Goal: Entertainment & Leisure: Browse casually

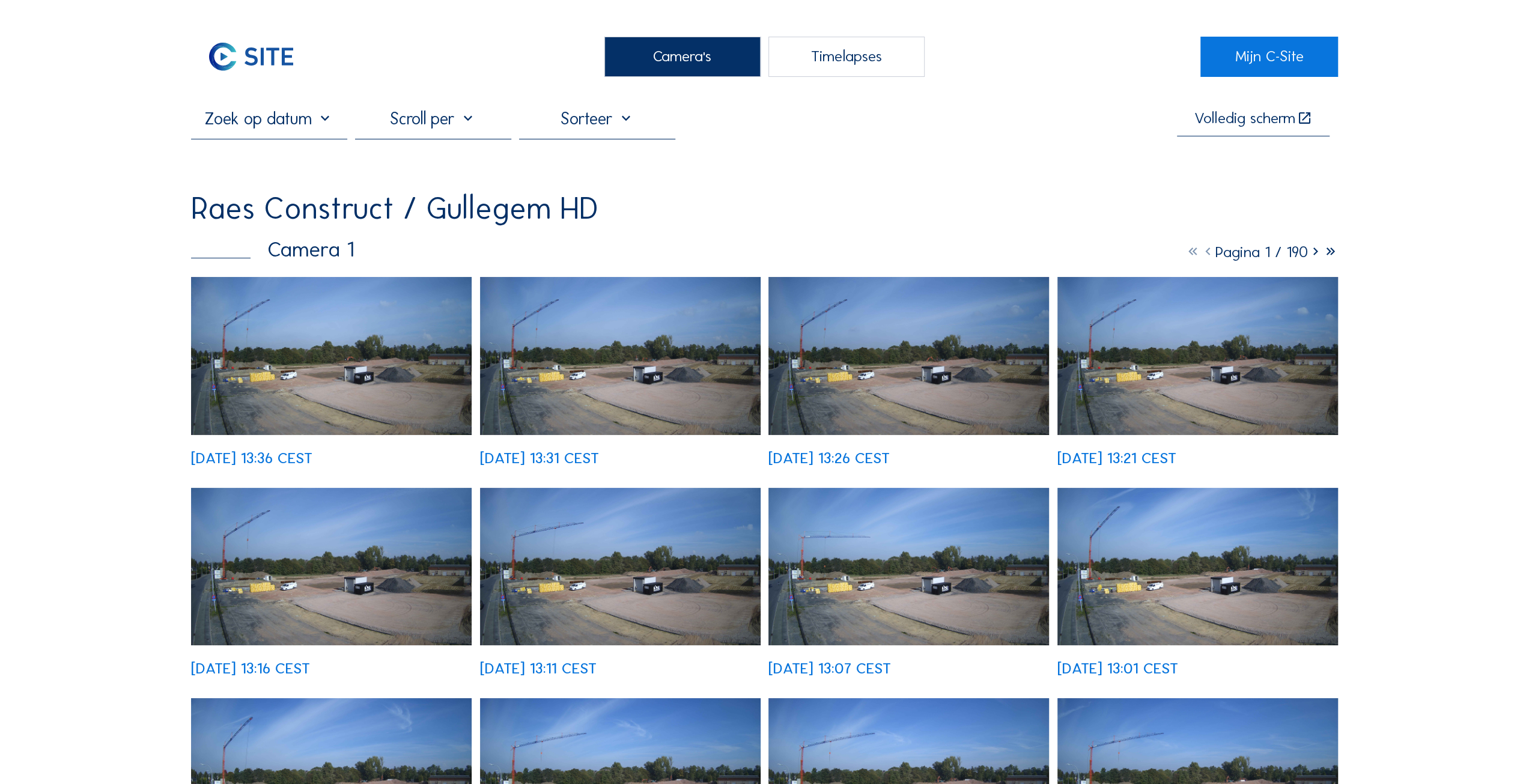
click at [280, 375] on img at bounding box center [331, 355] width 280 height 158
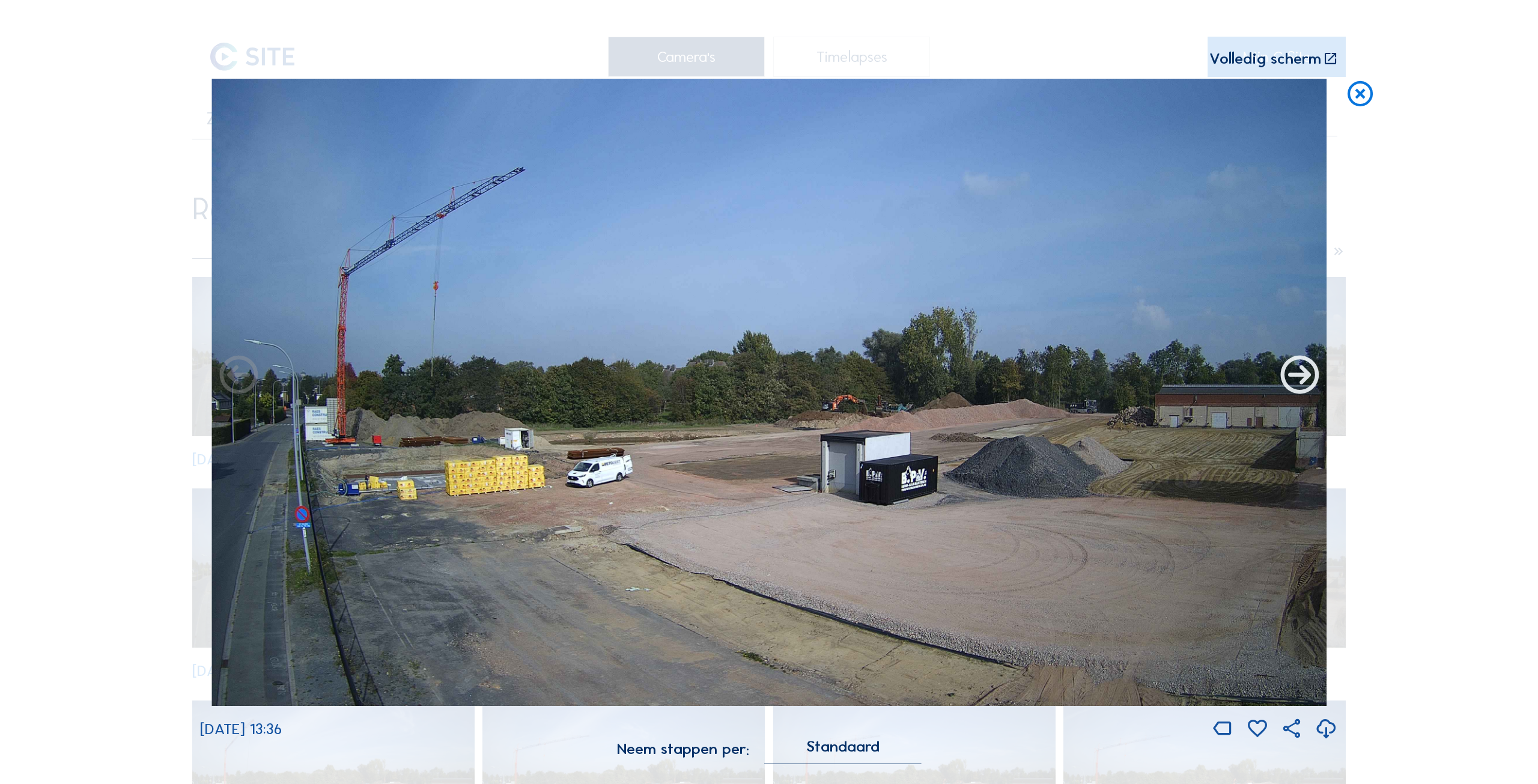
click at [1302, 377] on icon at bounding box center [1300, 376] width 46 height 46
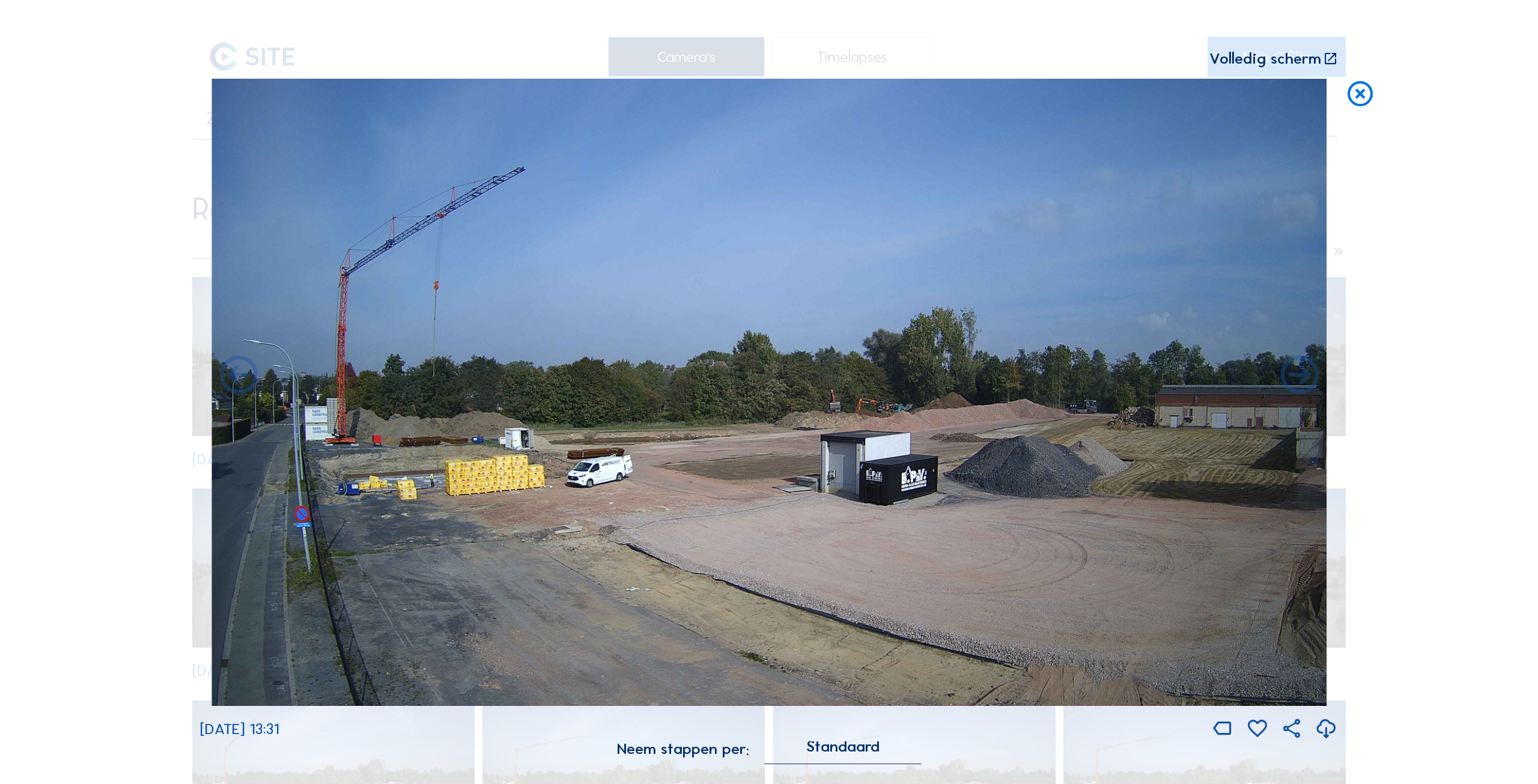
click at [1302, 377] on icon at bounding box center [1300, 376] width 46 height 46
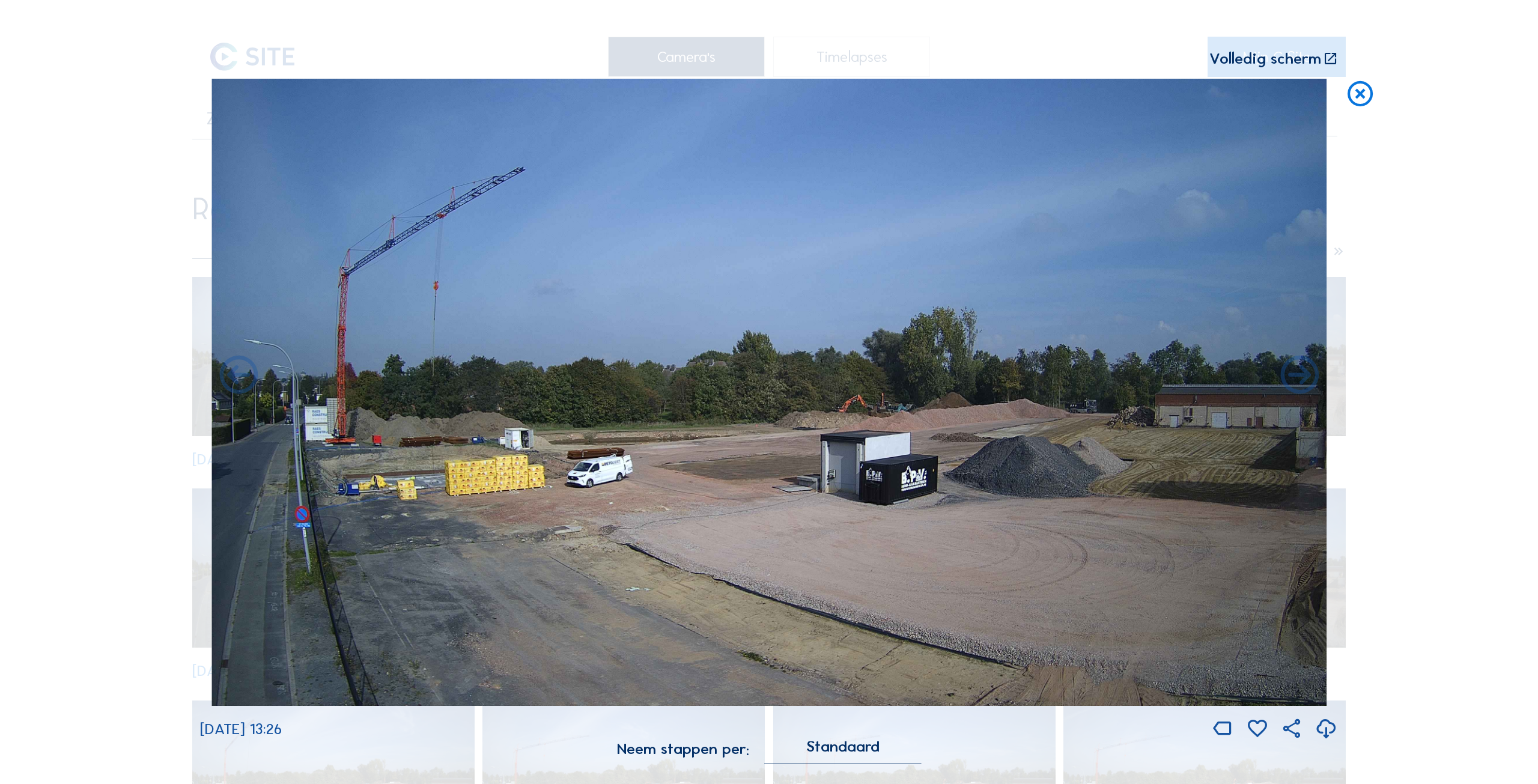
click at [1302, 377] on icon at bounding box center [1300, 376] width 46 height 46
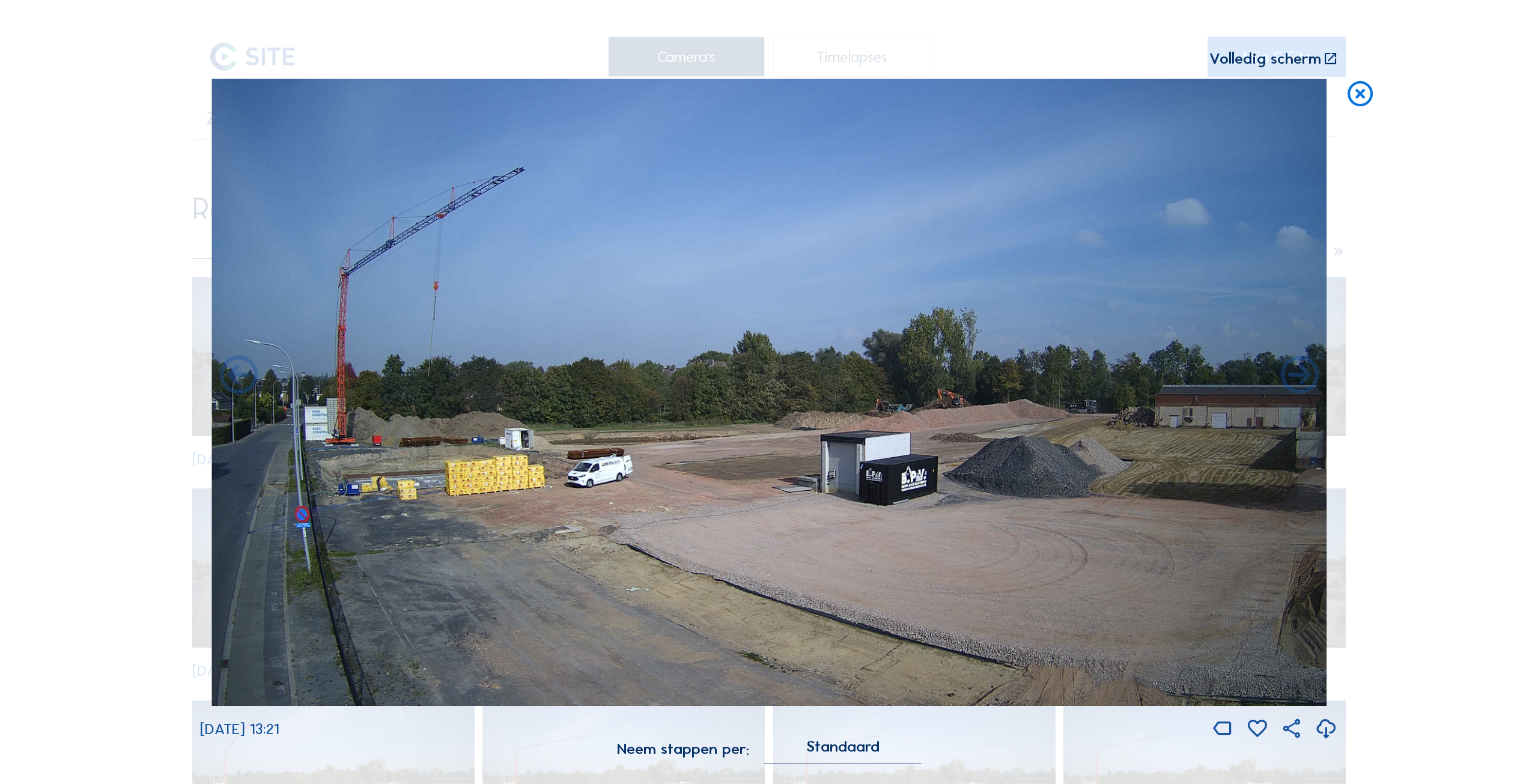
click at [1302, 377] on icon at bounding box center [1300, 376] width 46 height 46
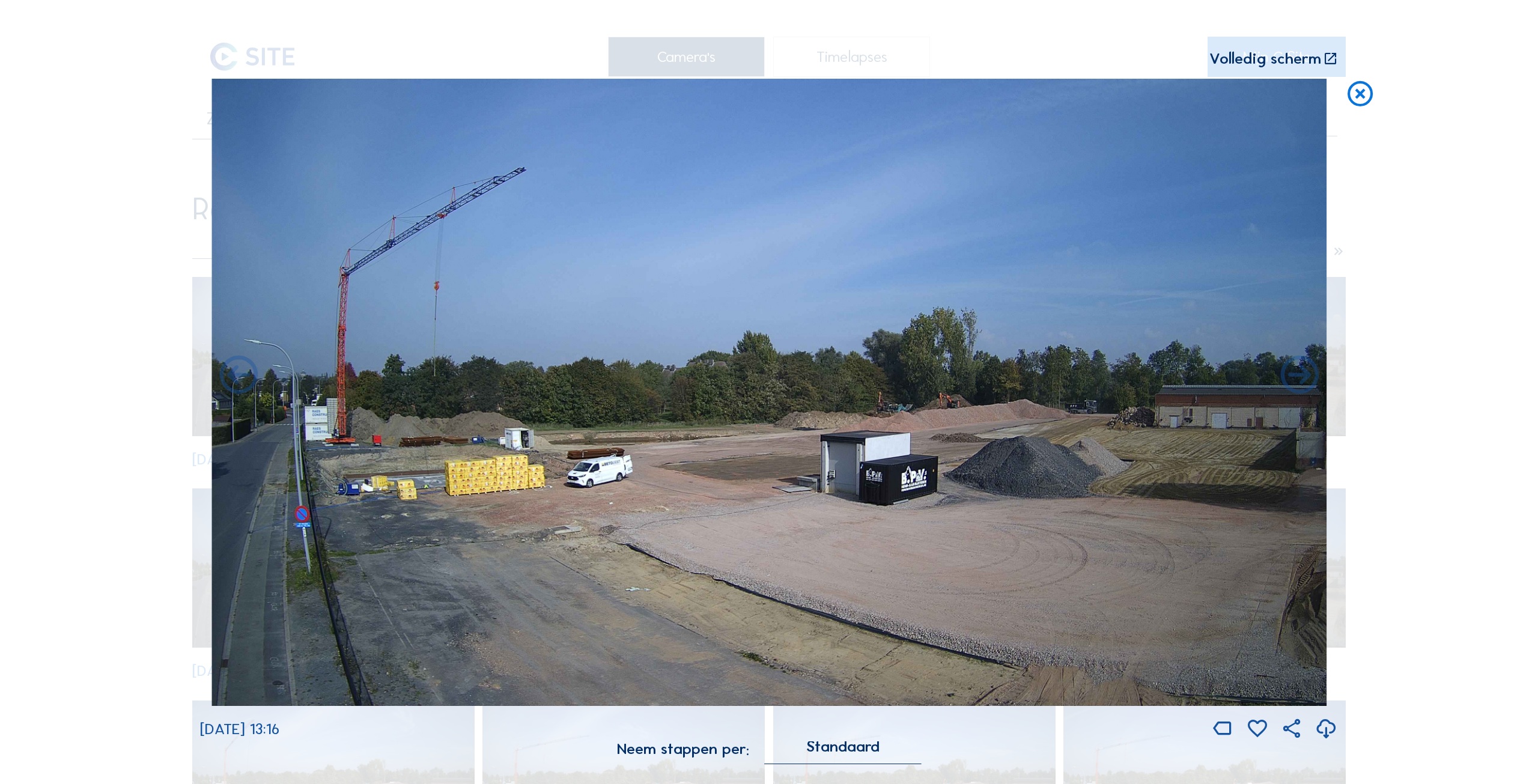
click at [1302, 377] on icon at bounding box center [1300, 376] width 46 height 46
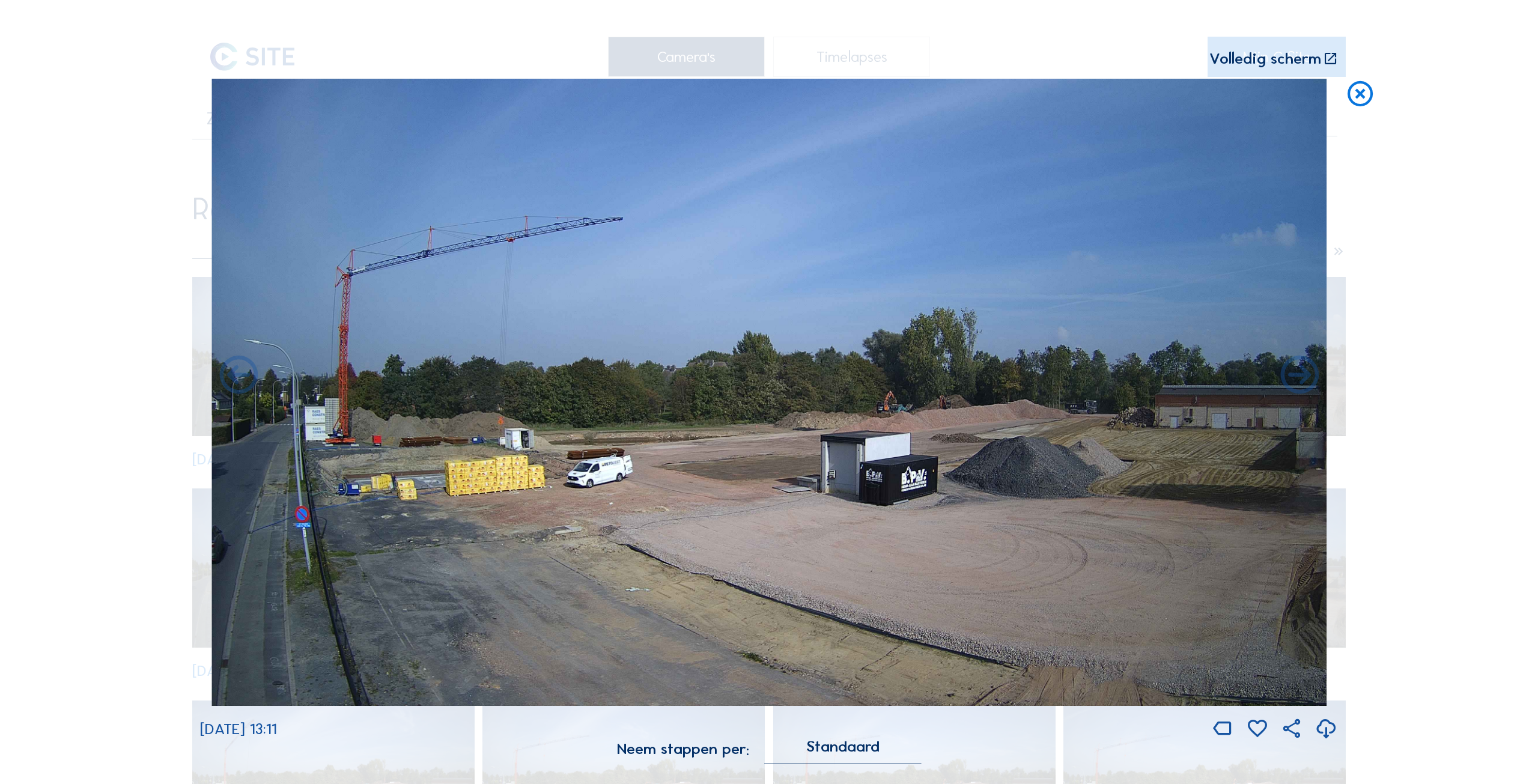
click at [1302, 377] on icon at bounding box center [1300, 376] width 46 height 46
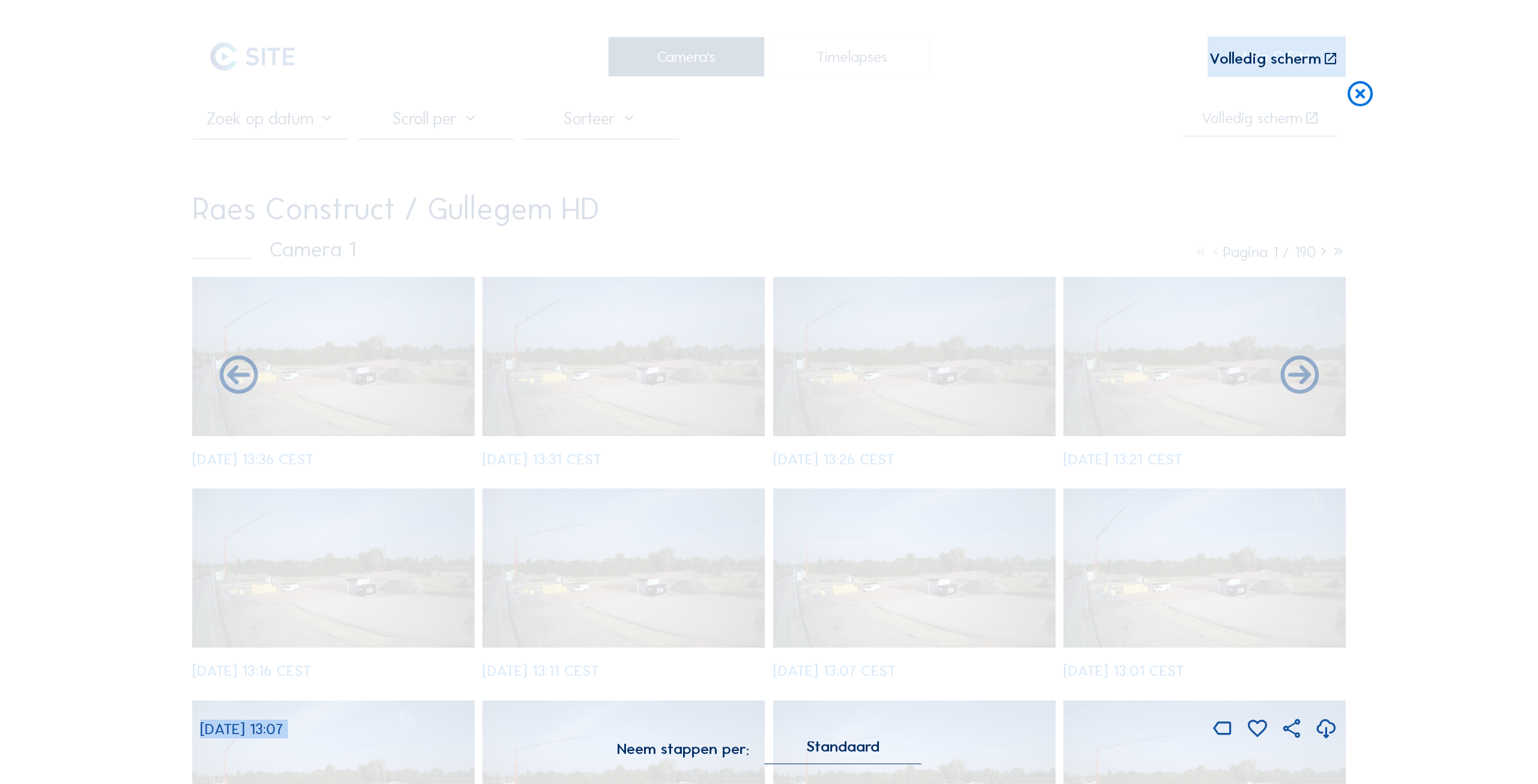
click at [1302, 377] on icon at bounding box center [1300, 376] width 46 height 46
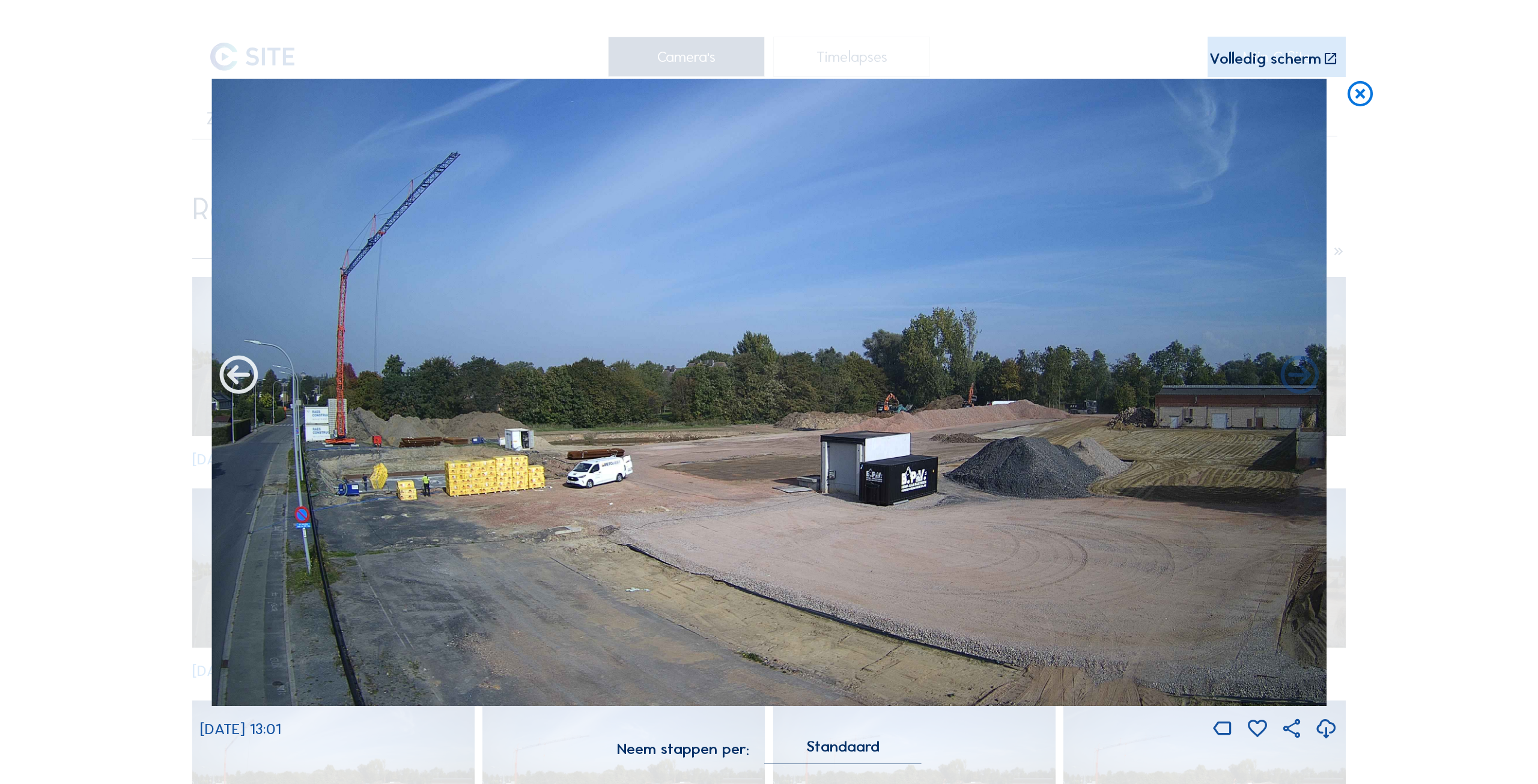
click at [241, 376] on icon at bounding box center [238, 376] width 46 height 46
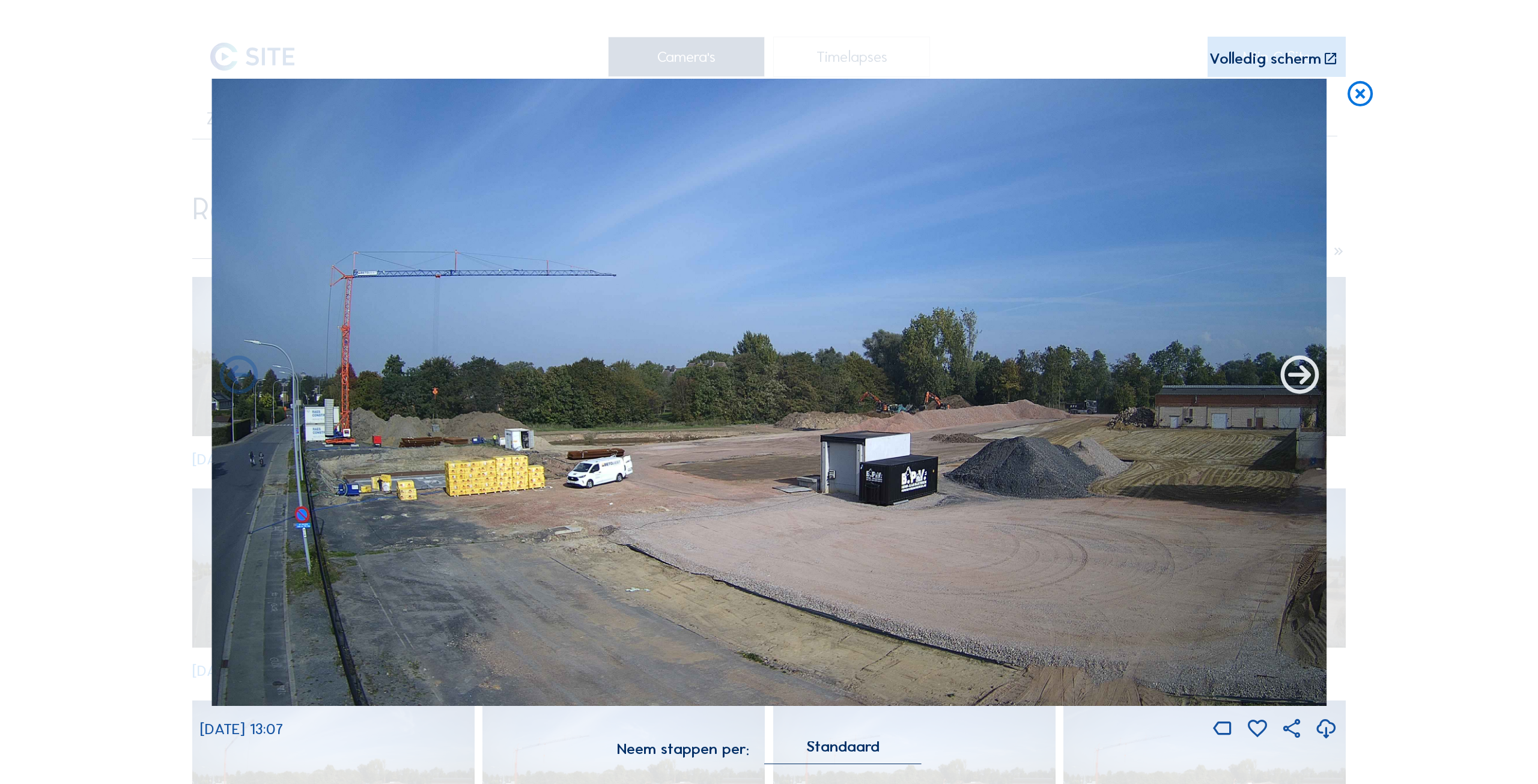
click at [1298, 380] on icon at bounding box center [1300, 376] width 46 height 46
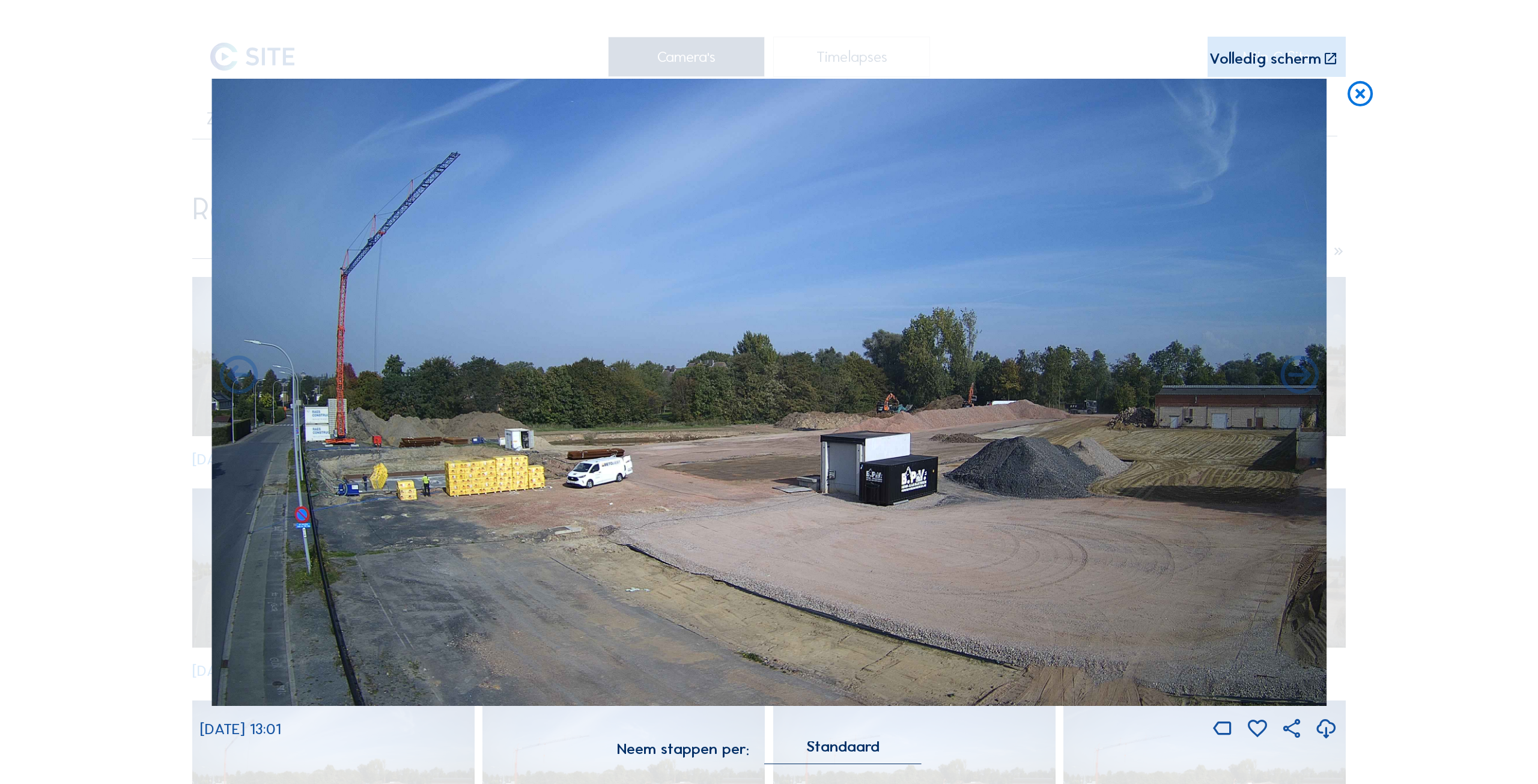
click at [1298, 380] on icon at bounding box center [1300, 376] width 46 height 46
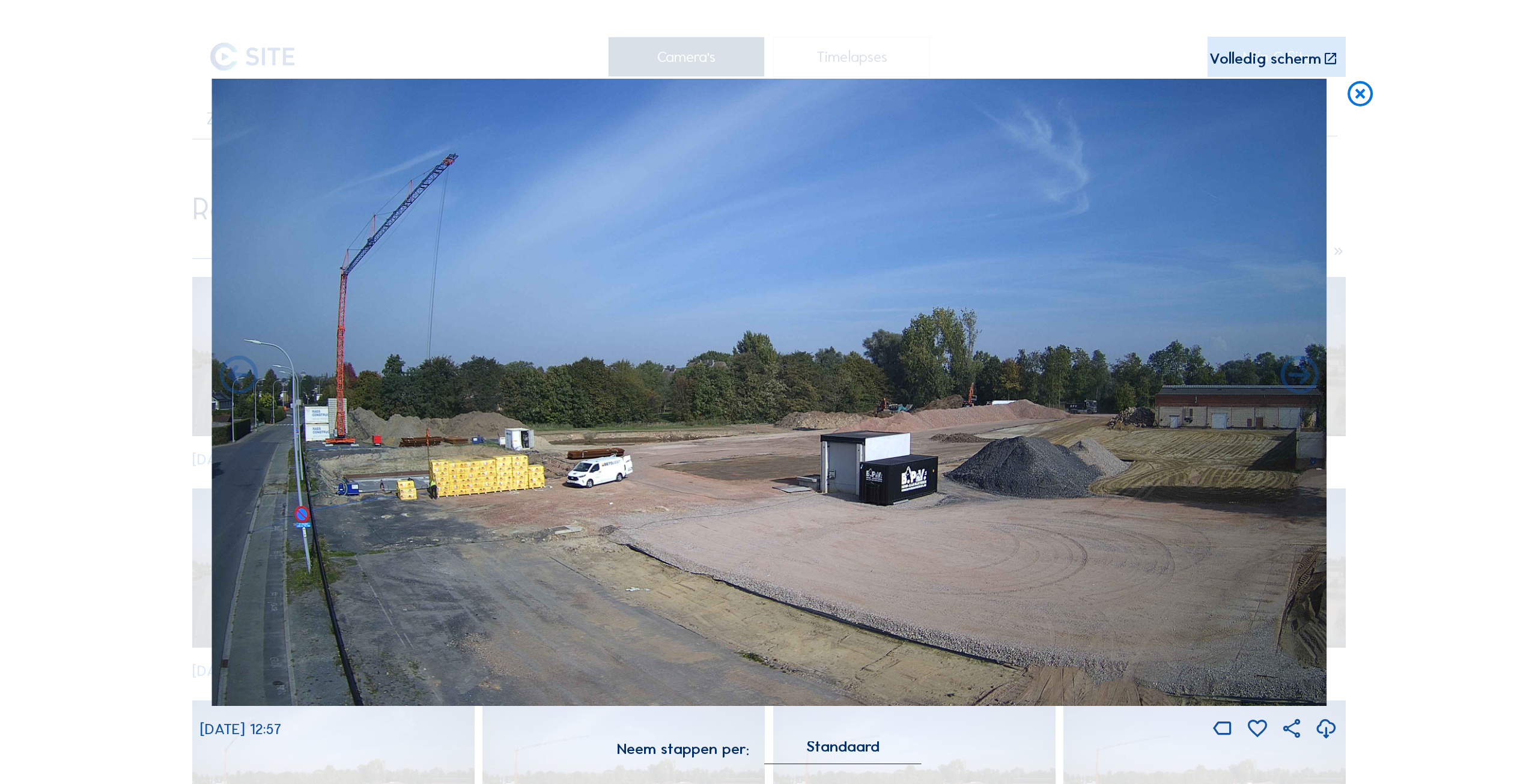
click at [1298, 380] on icon at bounding box center [1300, 376] width 46 height 46
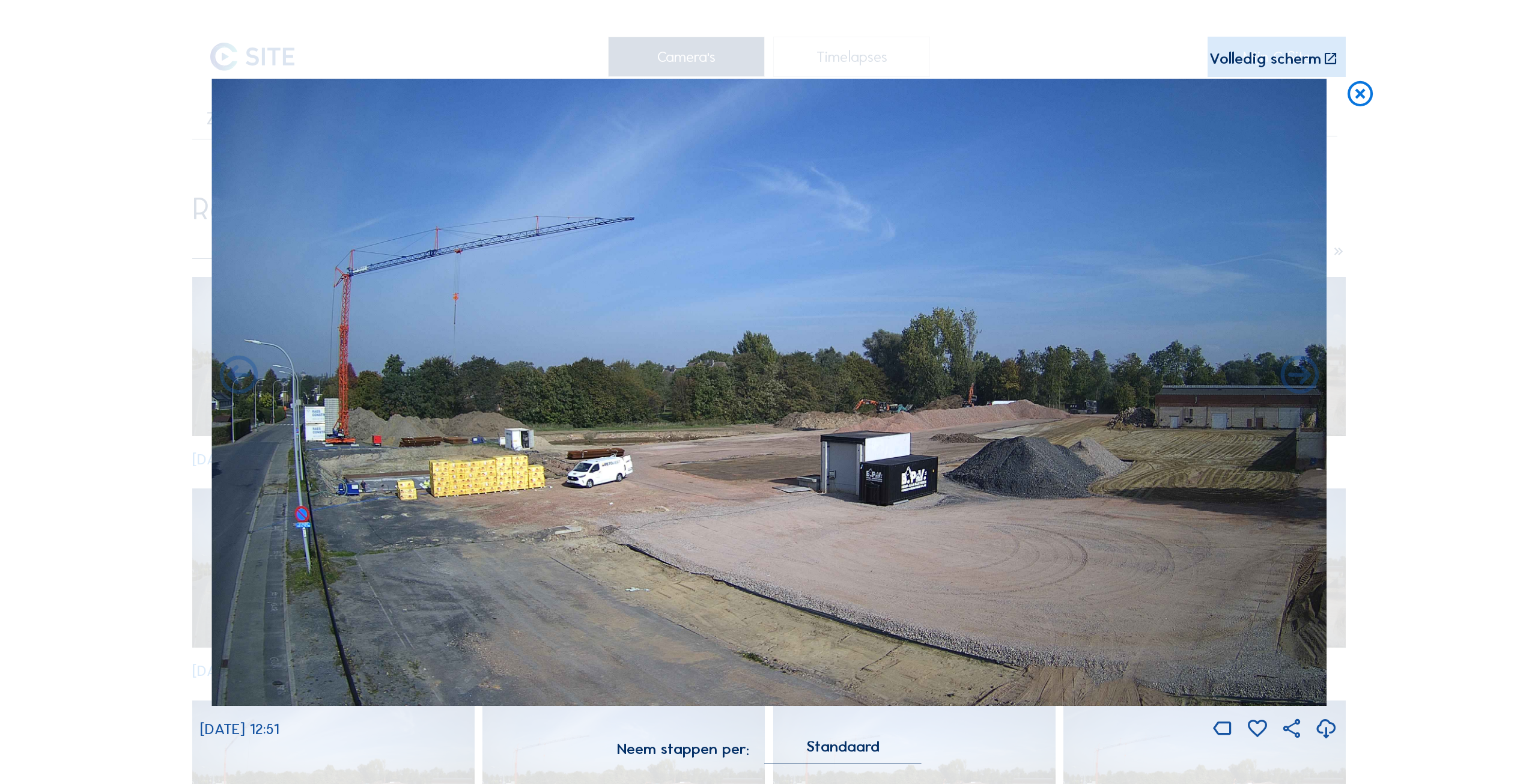
click at [1298, 380] on icon at bounding box center [1300, 376] width 46 height 46
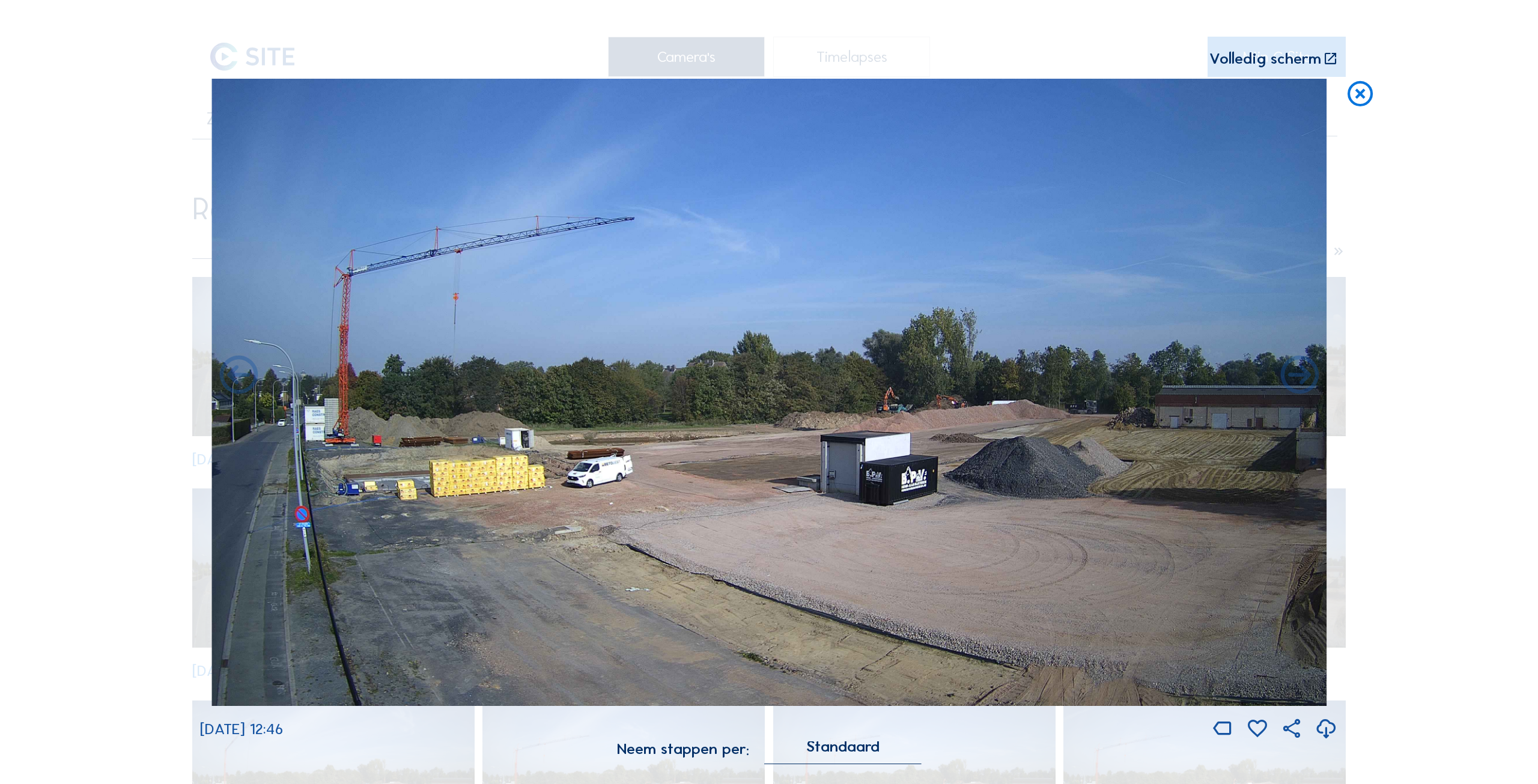
click at [1298, 380] on icon at bounding box center [1300, 376] width 46 height 46
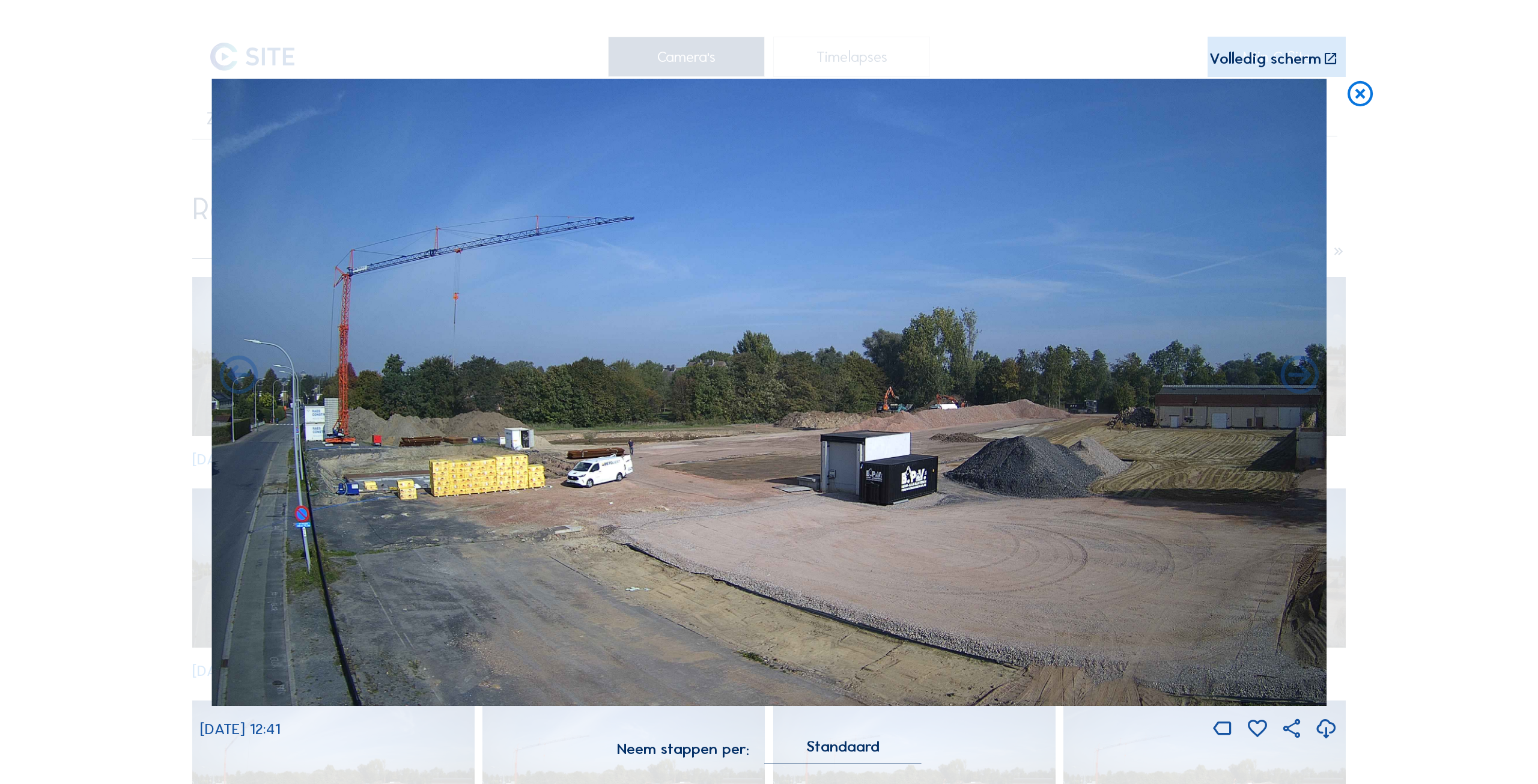
click at [1298, 380] on icon at bounding box center [1300, 376] width 46 height 46
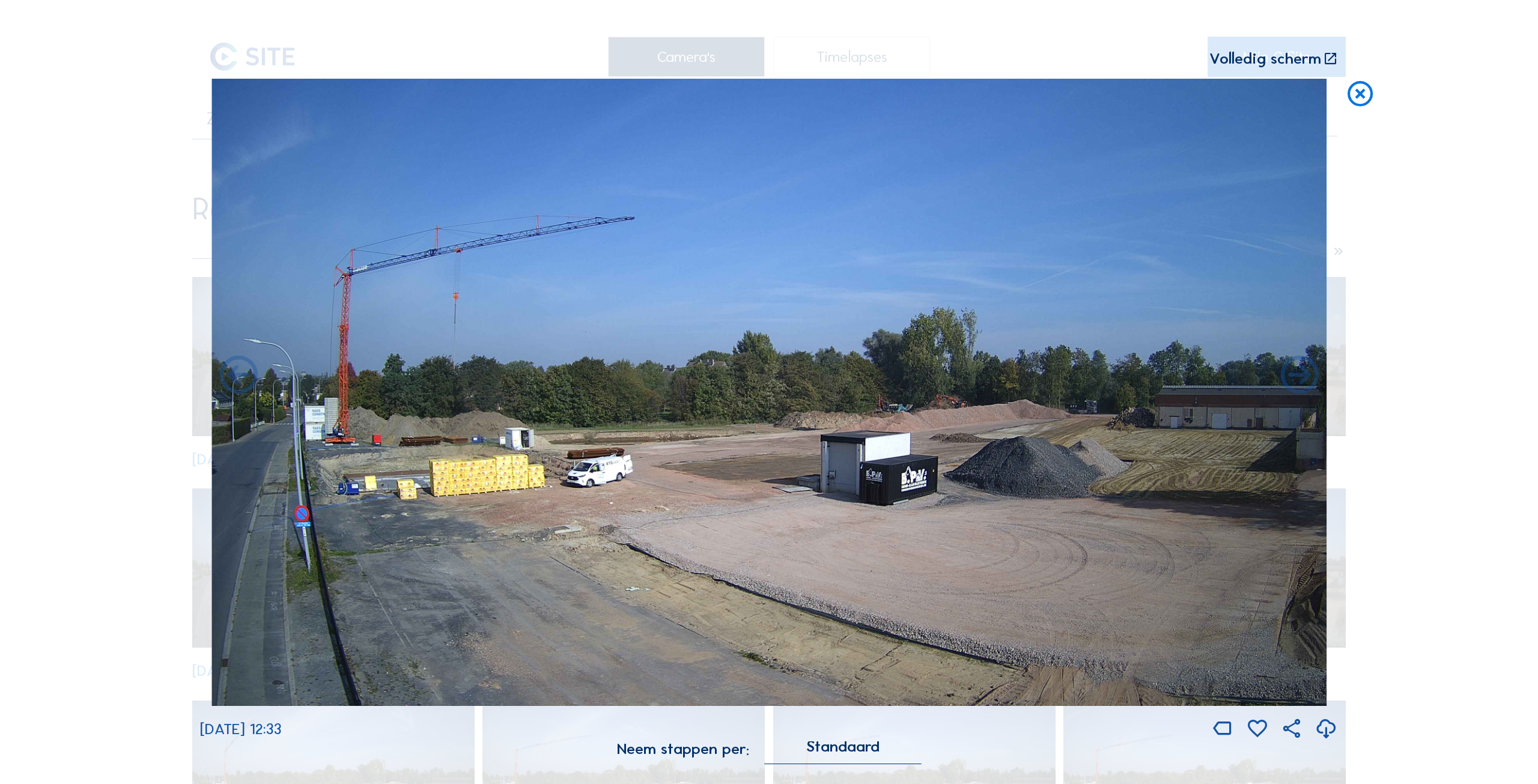
click at [1298, 380] on icon at bounding box center [1300, 376] width 46 height 46
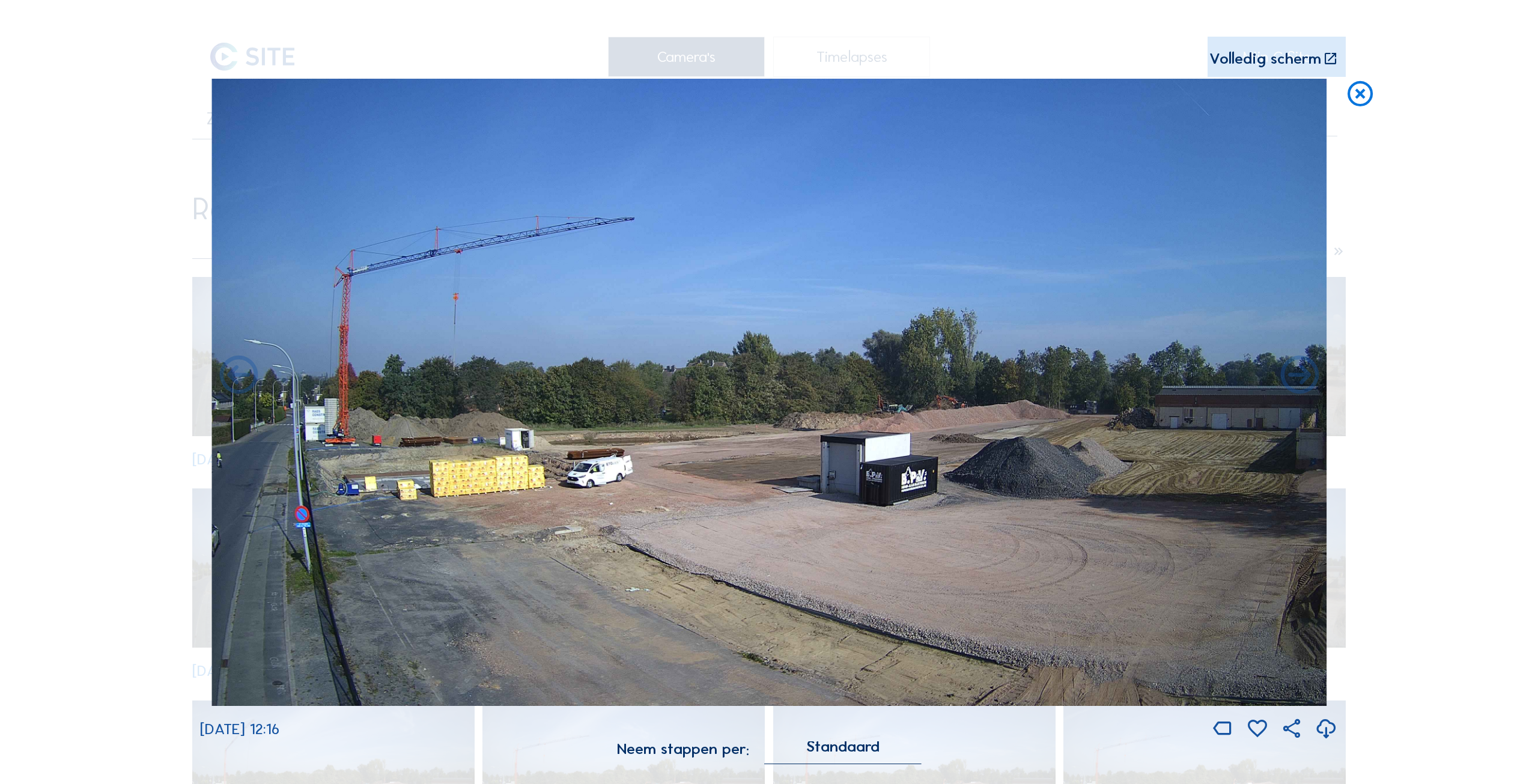
click at [1298, 380] on icon at bounding box center [1300, 376] width 46 height 46
click at [1363, 91] on icon at bounding box center [1361, 95] width 31 height 32
